Goal: Navigation & Orientation: Find specific page/section

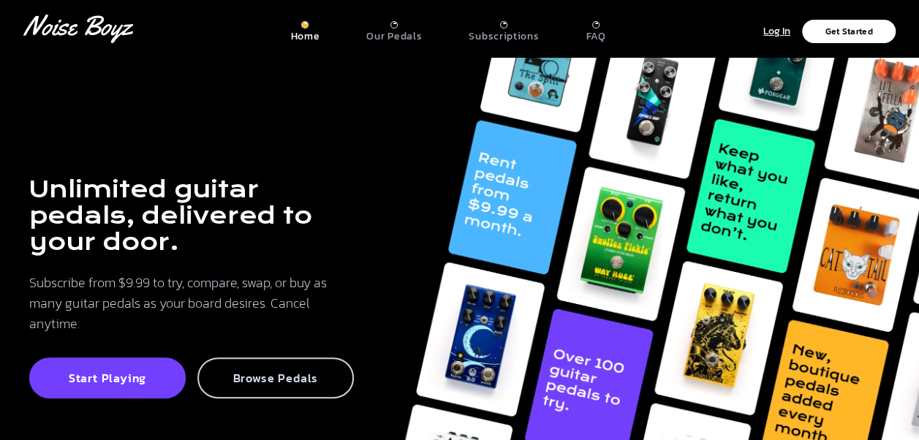
click at [270, 371] on p "Browse Pedals" at bounding box center [275, 378] width 124 height 15
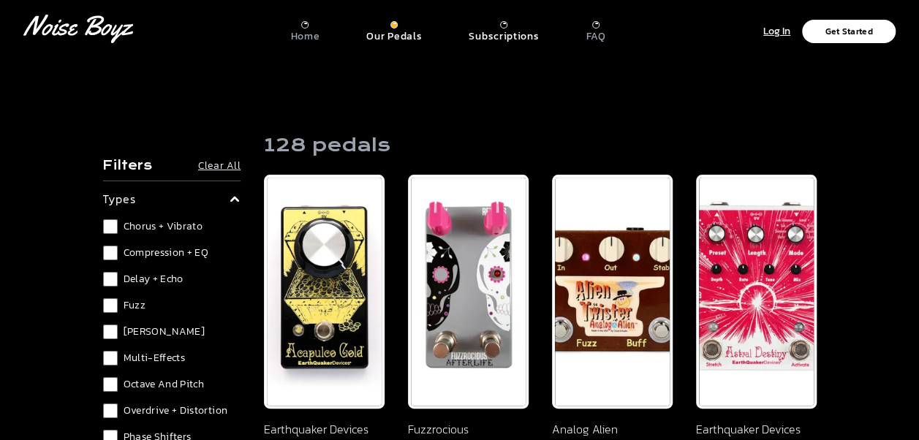
click at [509, 37] on p "Subscriptions" at bounding box center [503, 36] width 70 height 13
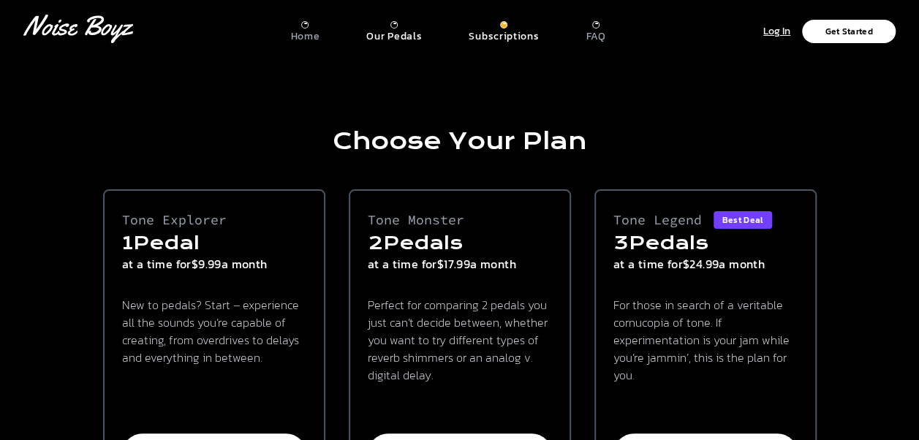
click at [375, 30] on p "Our Pedals" at bounding box center [394, 36] width 56 height 13
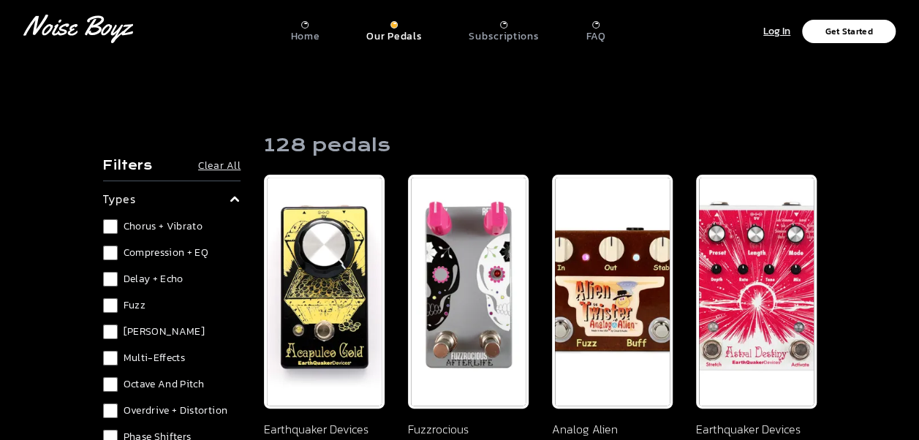
drag, startPoint x: 375, startPoint y: 29, endPoint x: 390, endPoint y: 25, distance: 15.8
click at [390, 25] on div "Our Pedals" at bounding box center [394, 32] width 56 height 22
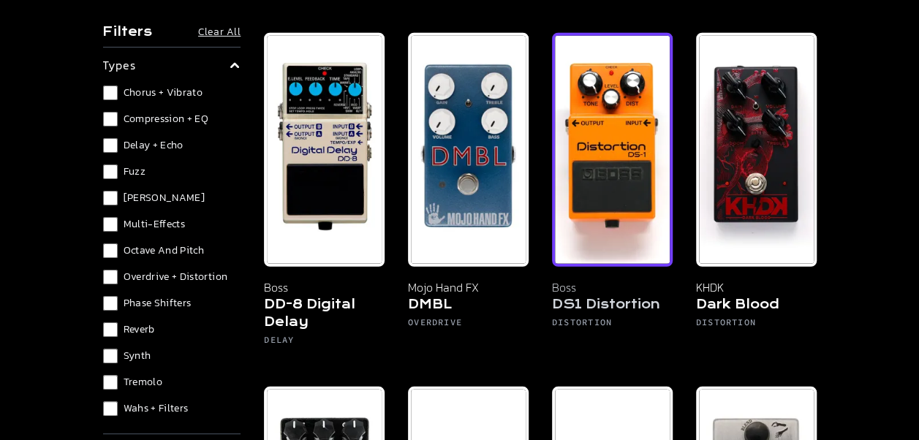
scroll to position [1900, 0]
